Goal: Answer question/provide support: Share knowledge or assist other users

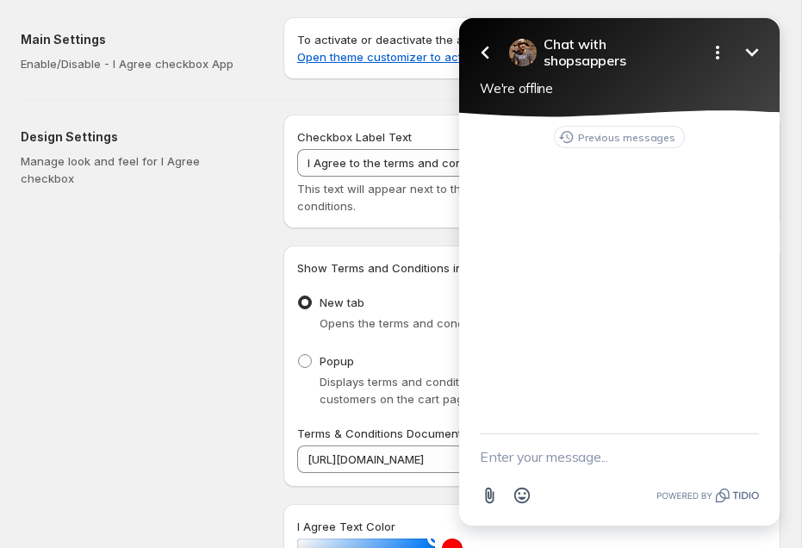
click at [567, 457] on textarea "New message" at bounding box center [619, 456] width 279 height 45
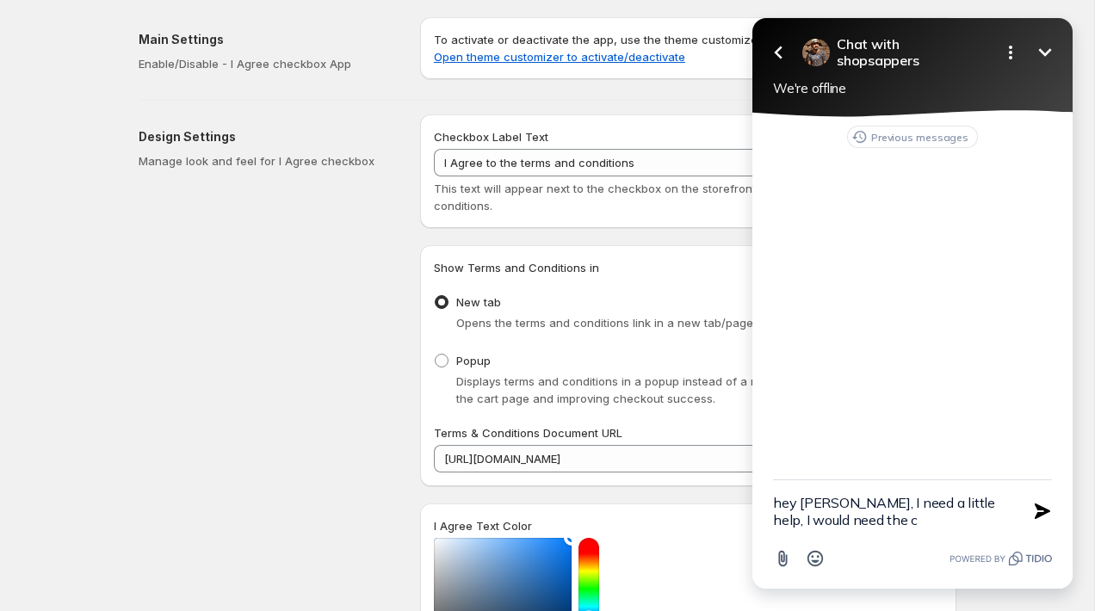
click at [801, 527] on textarea "hey [PERSON_NAME], I need a little help, I would need the c" at bounding box center [891, 511] width 236 height 62
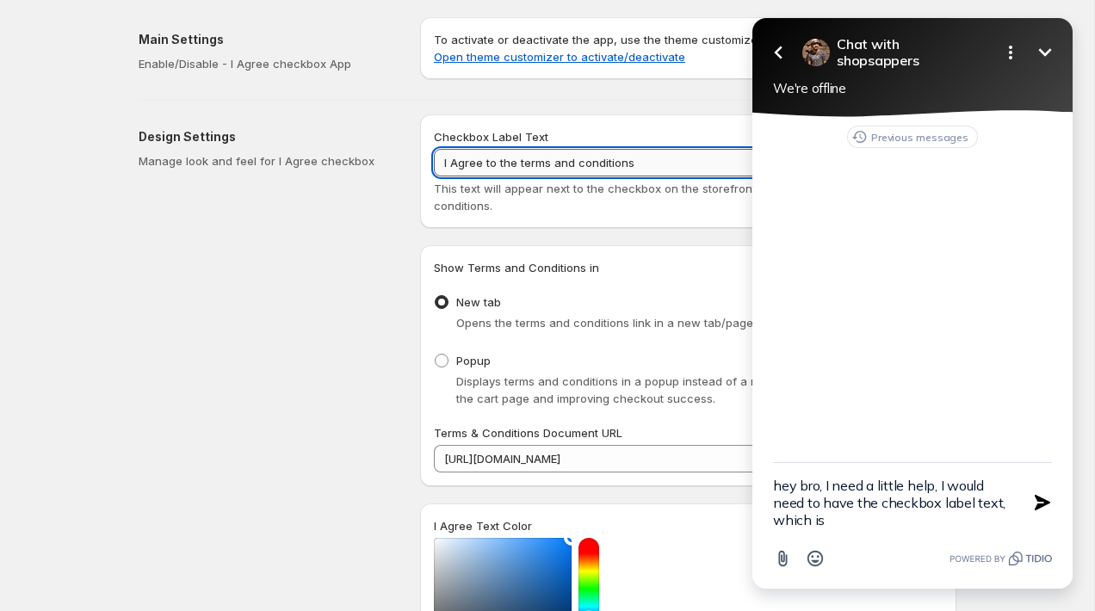
click at [649, 157] on input "I Agree to the terms and conditions" at bounding box center [688, 163] width 509 height 28
click at [801, 518] on textarea "hey bro, I need a little help, I would need to have the checkbox label text, wh…" at bounding box center [891, 502] width 236 height 79
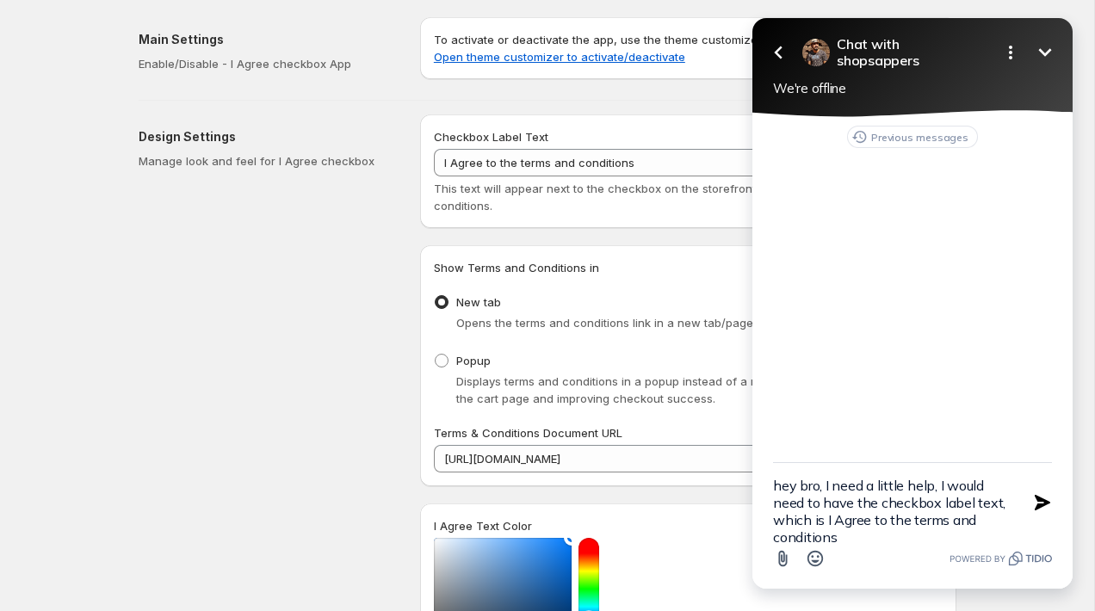
scroll to position [3, 0]
click at [801, 524] on textarea "hey bro, I need a little help, I would need to have the checkbox label text, wh…" at bounding box center [891, 502] width 236 height 79
drag, startPoint x: 912, startPoint y: 517, endPoint x: 940, endPoint y: 610, distance: 97.2
click at [801, 547] on html "Go back Chat with shopsappers Minimize Open options We're offline Previous mess…" at bounding box center [912, 305] width 365 height 611
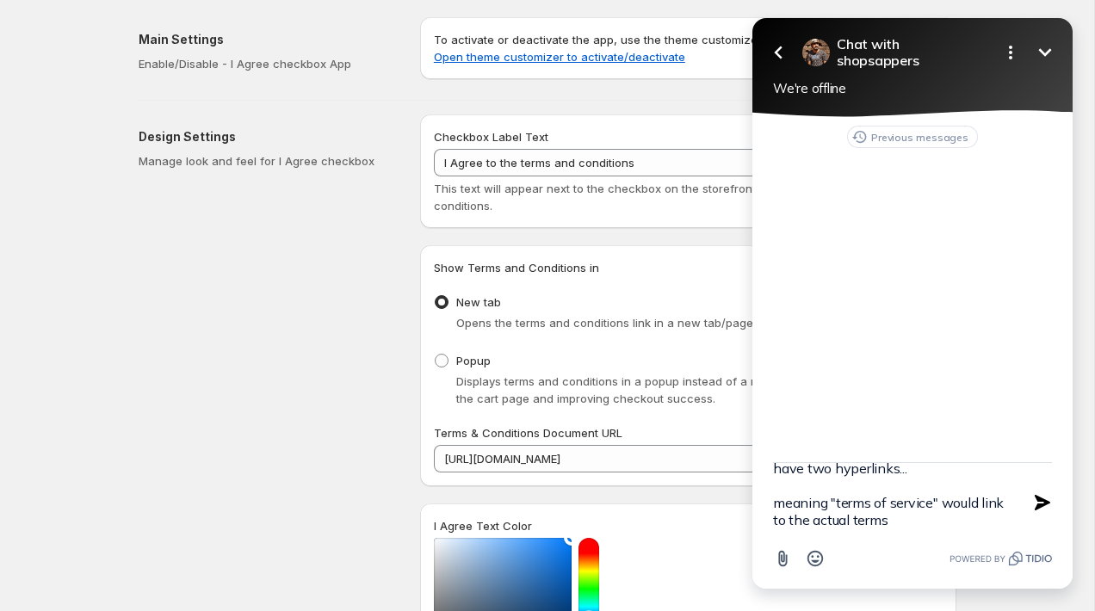
scroll to position [124, 0]
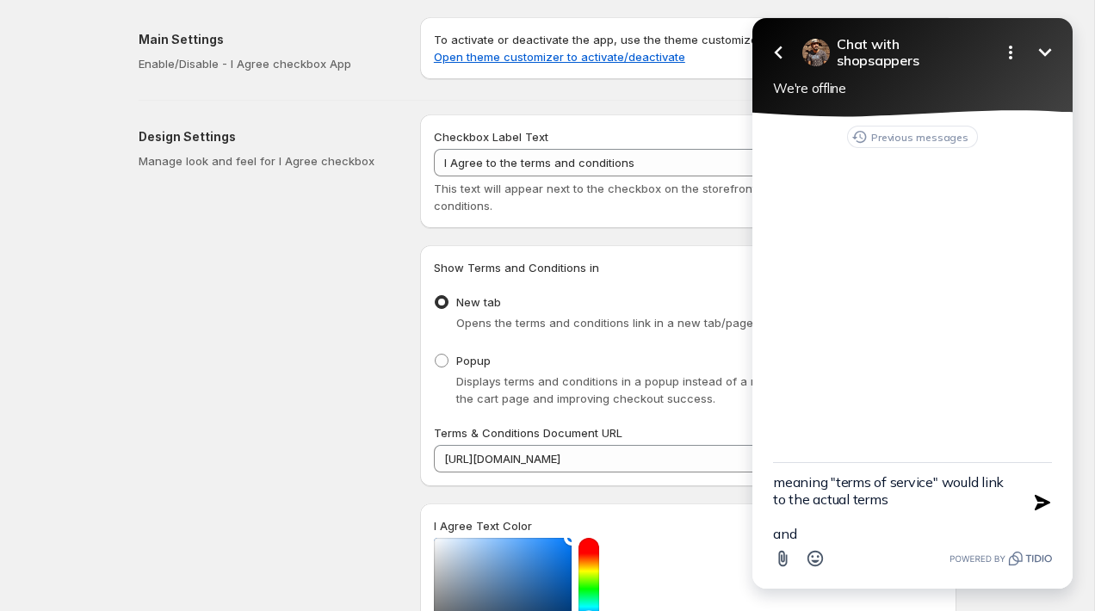
drag, startPoint x: 927, startPoint y: 507, endPoint x: 832, endPoint y: 477, distance: 100.2
click at [801, 477] on textarea "hey bro, I need a little help, I would need to have the checkbox label text, wh…" at bounding box center [891, 502] width 236 height 79
click at [801, 521] on textarea "hey bro, I need a little help, I would need to have the checkbox label text, wh…" at bounding box center [891, 502] width 236 height 79
click at [801, 533] on textarea "hey bro, I need a little help, I would need to have the checkbox label text, wh…" at bounding box center [891, 502] width 236 height 79
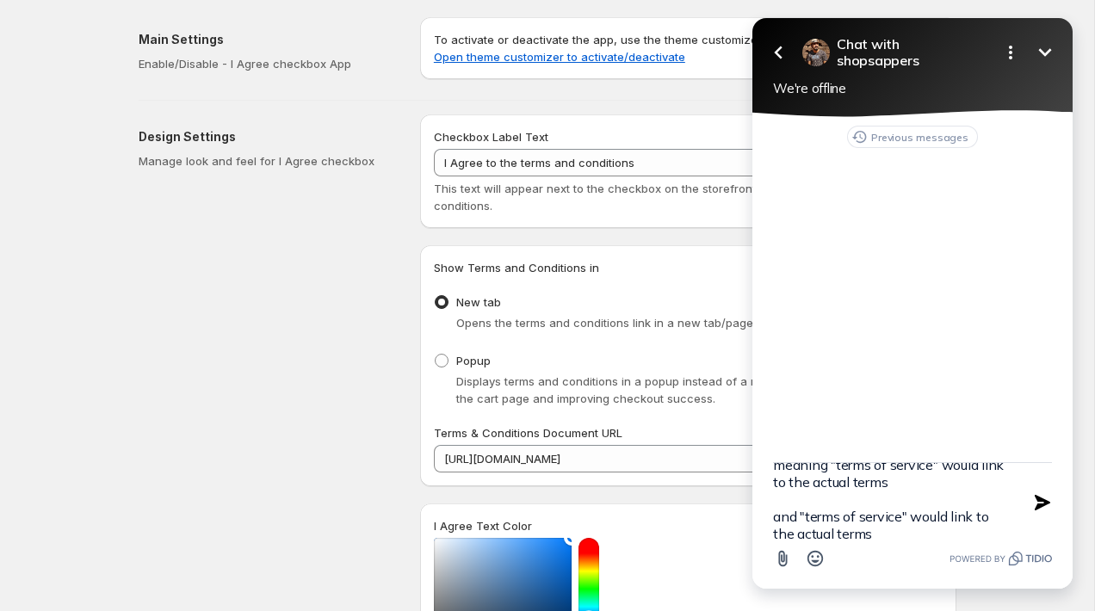
click at [801, 510] on textarea "hey bro, I need a little help, I would need to have the checkbox label text, wh…" at bounding box center [891, 502] width 236 height 79
click at [801, 543] on div "Attachment Emoji" at bounding box center [912, 558] width 279 height 33
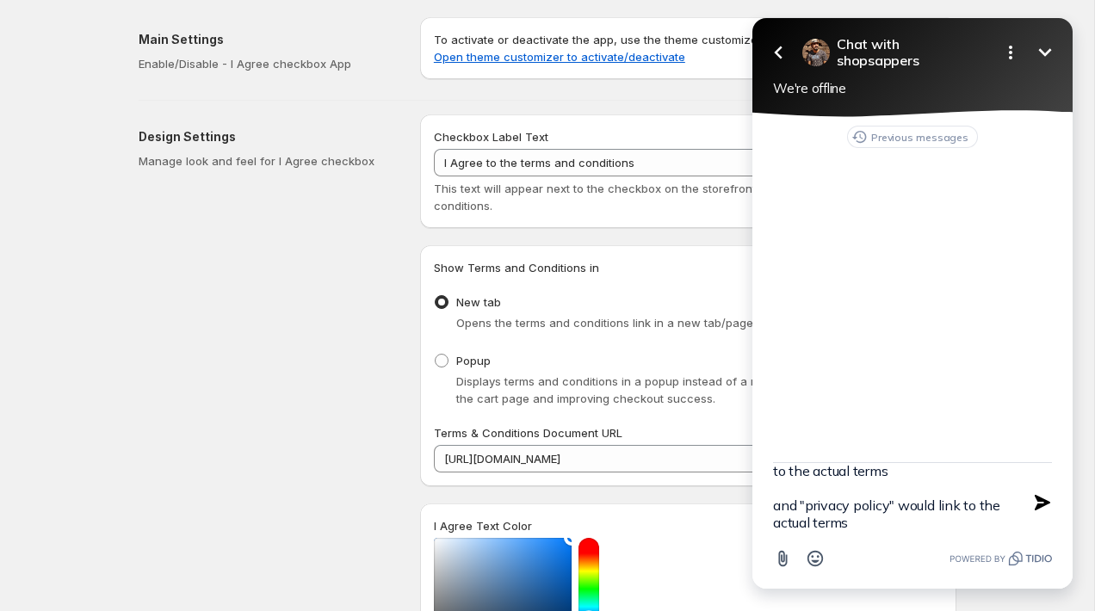
drag, startPoint x: 866, startPoint y: 537, endPoint x: 674, endPoint y: 521, distance: 192.7
click at [730, 521] on html "Go back Chat with shopsappers Minimize Open options We're offline Previous mess…" at bounding box center [912, 305] width 365 height 611
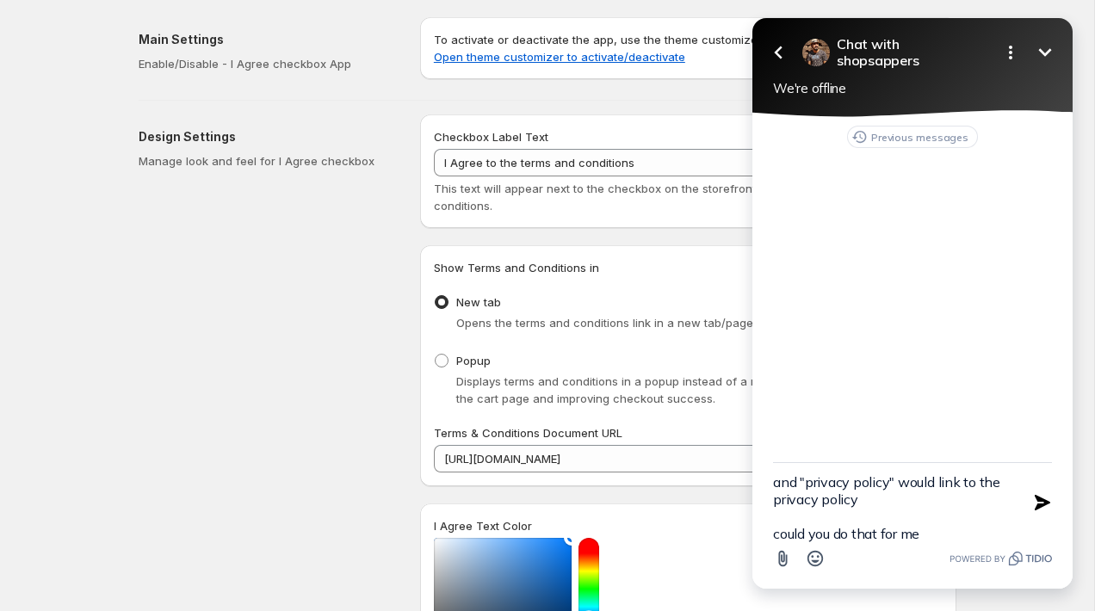
type textarea "hey bro, I need a little help, I would need to have the checkbox label text, wh…"
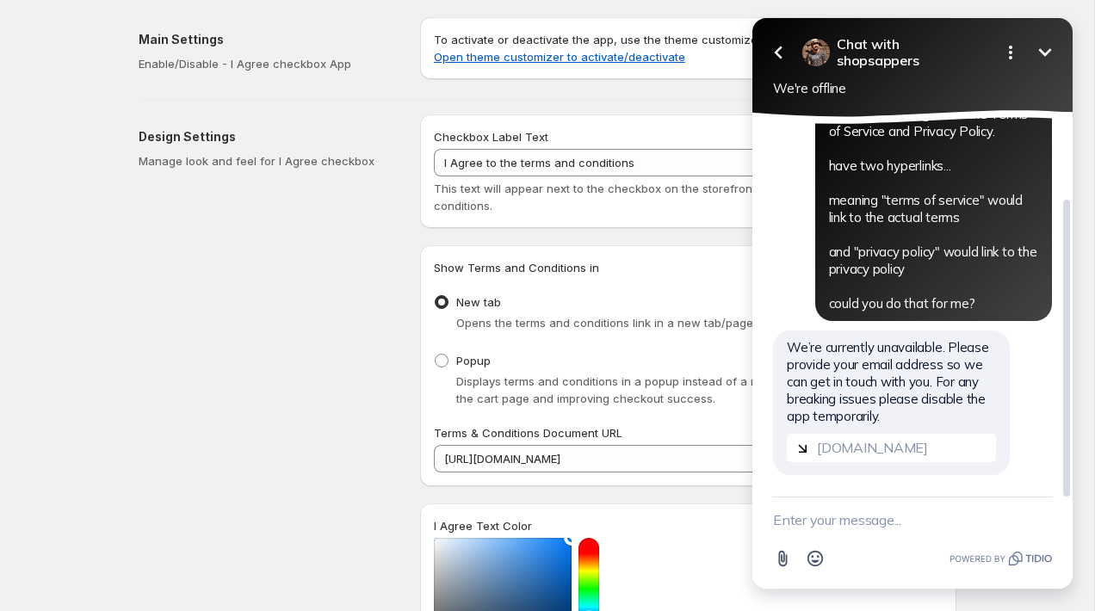
scroll to position [105, 0]
click at [801, 520] on textarea "New message" at bounding box center [912, 520] width 279 height 45
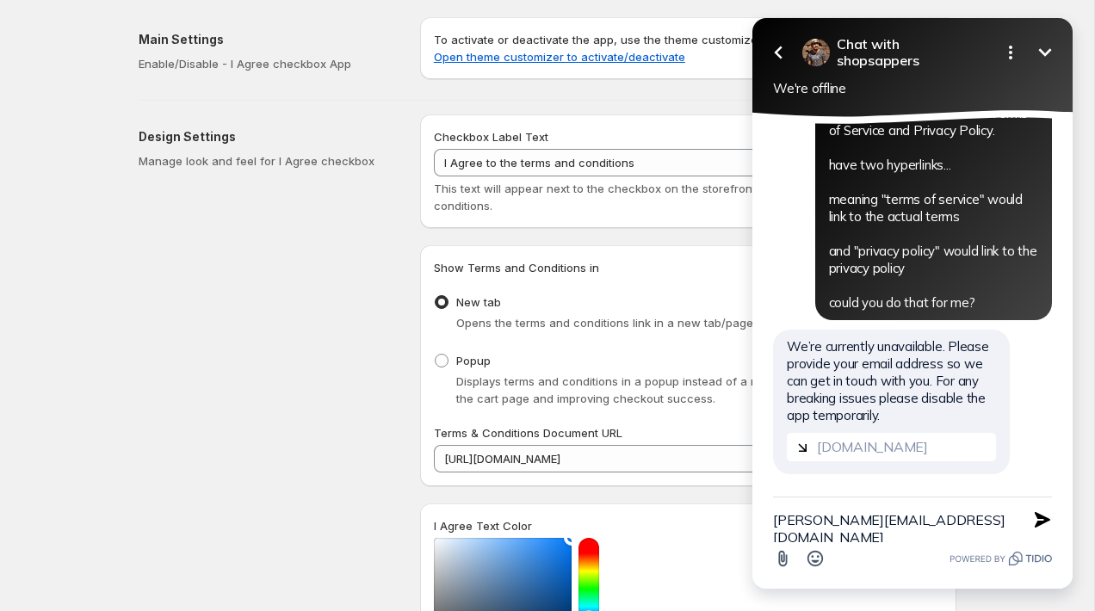
type textarea "[PERSON_NAME][EMAIL_ADDRESS][DOMAIN_NAME]"
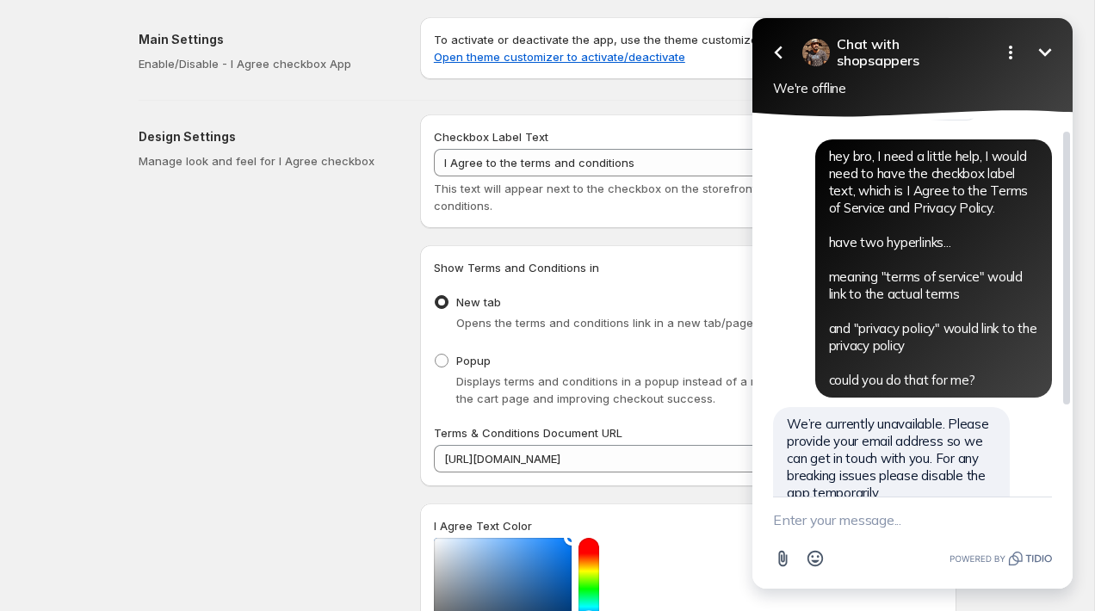
scroll to position [0, 0]
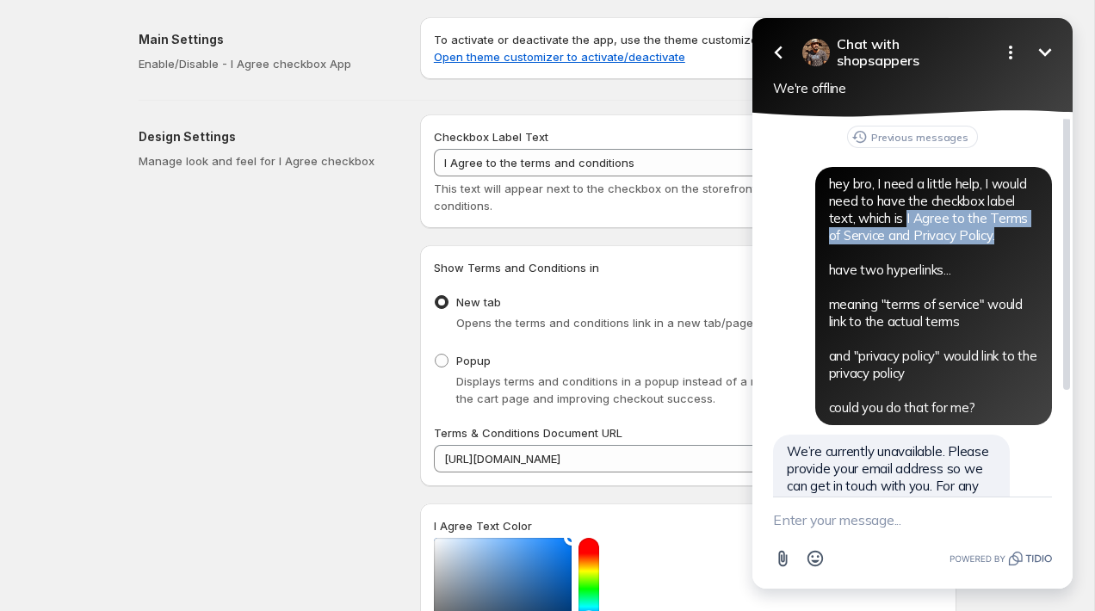
drag, startPoint x: 1014, startPoint y: 242, endPoint x: 908, endPoint y: 224, distance: 108.3
click at [801, 224] on div "hey bro, I need a little help, I would need to have the checkbox label text, wh…" at bounding box center [933, 296] width 237 height 258
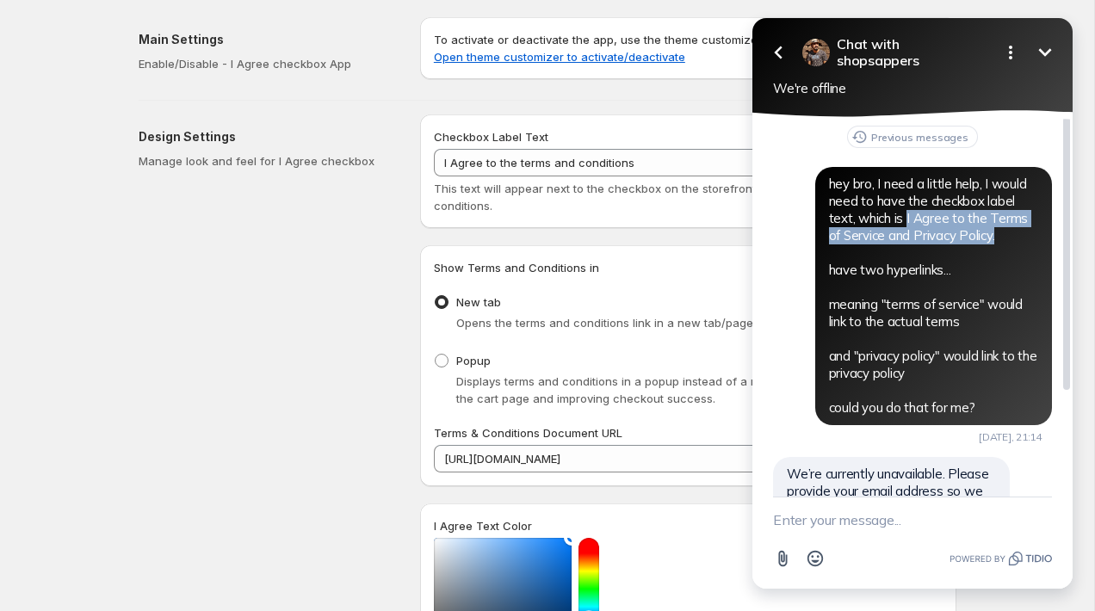
copy span "I Agree to the Terms of Service and Privacy Policy."
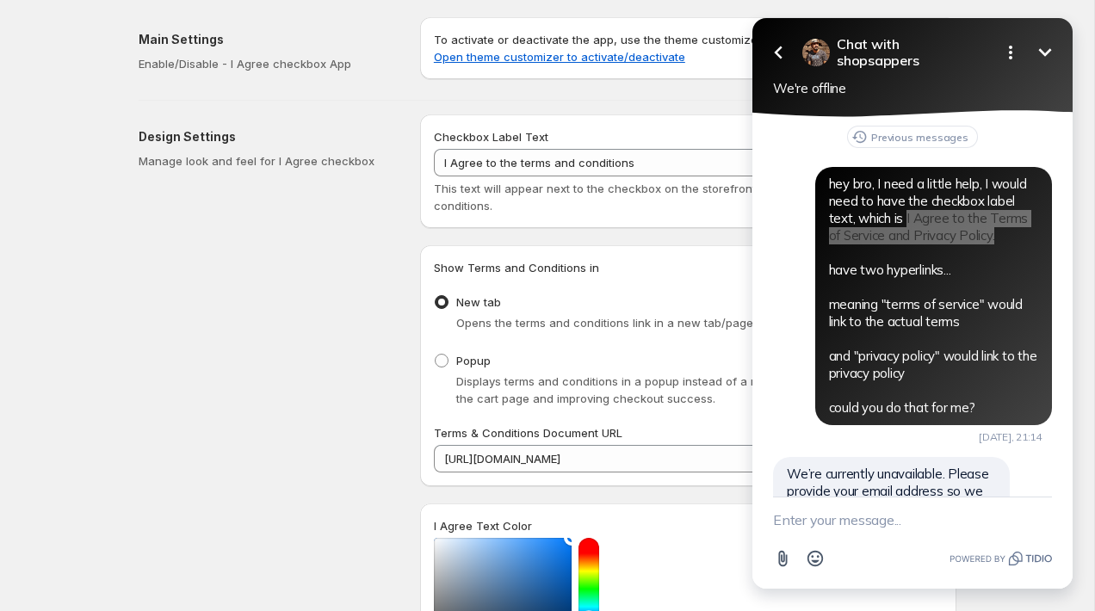
click at [619, 185] on span "This text will appear next to the checkbox on the storefront for agreeing to te…" at bounding box center [666, 197] width 464 height 31
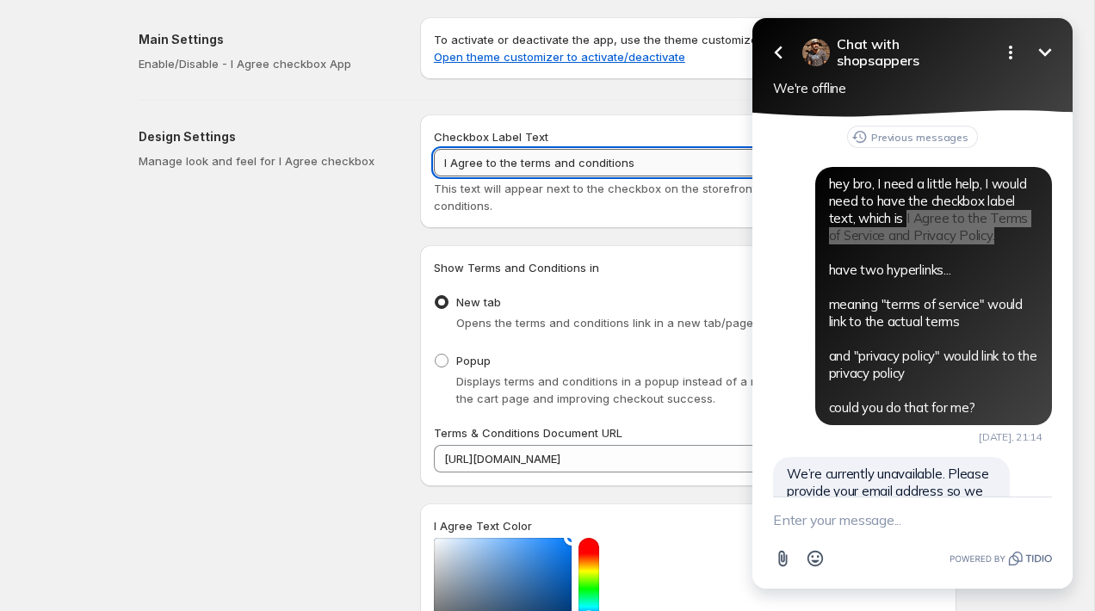
click at [635, 159] on input "I Agree to the terms and conditions" at bounding box center [688, 163] width 509 height 28
paste input "Terms of Service and Privacy Policy."
type input "I Agree to the Terms of Service and Privacy Policy."
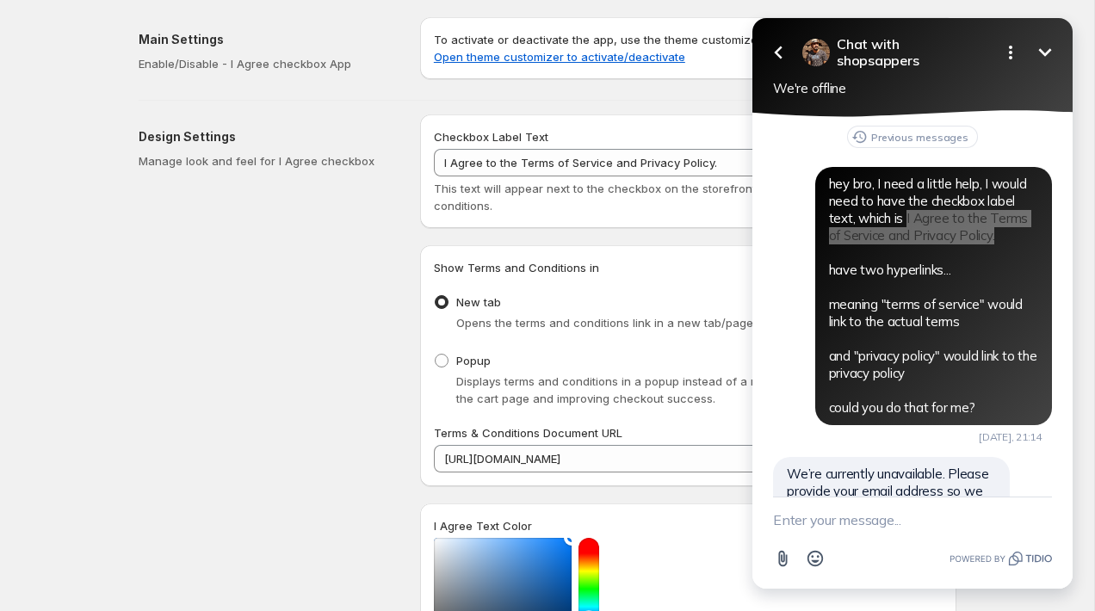
click at [685, 268] on div "Show Terms and Conditions in" at bounding box center [688, 267] width 509 height 17
